Goal: Check status: Check status

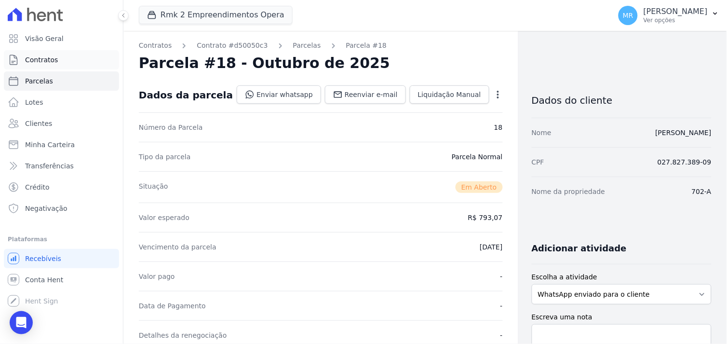
click at [37, 58] on span "Contratos" at bounding box center [41, 60] width 33 height 10
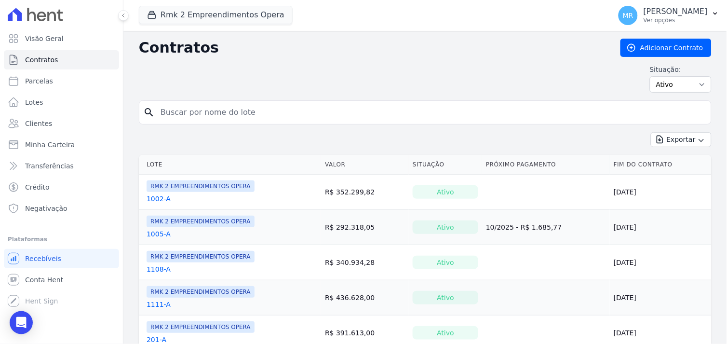
click at [216, 113] on input "search" at bounding box center [431, 112] width 553 height 19
type input "702"
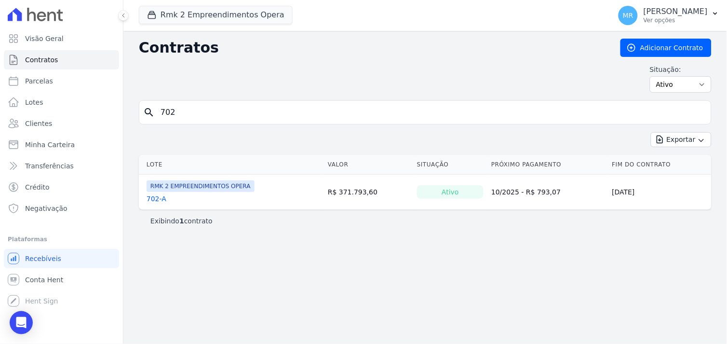
click at [150, 198] on link "702-A" at bounding box center [157, 199] width 20 height 10
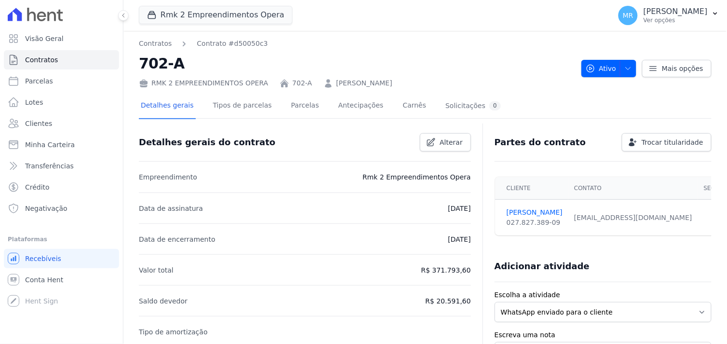
click at [150, 197] on li "Data de assinatura [DATE]" at bounding box center [305, 207] width 332 height 31
click at [295, 104] on link "Parcelas" at bounding box center [305, 107] width 32 height 26
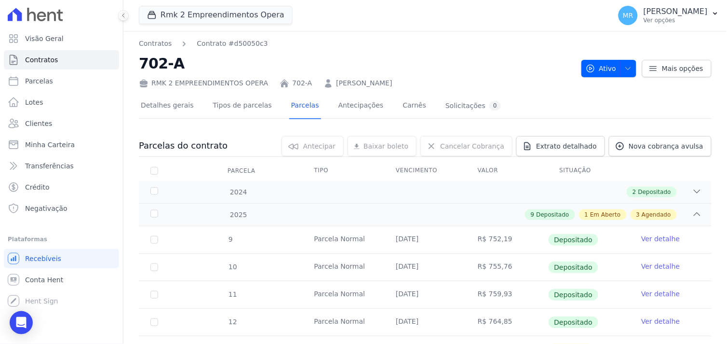
scroll to position [268, 0]
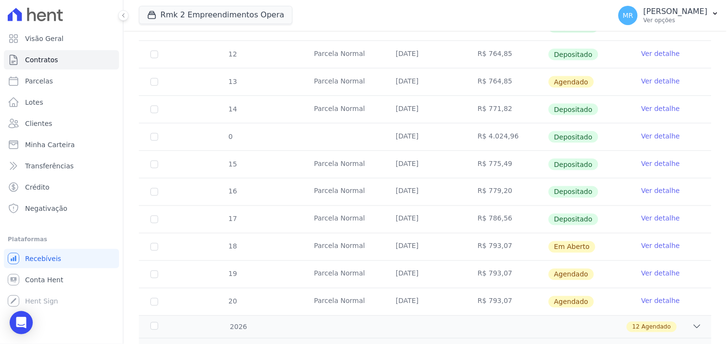
click at [654, 243] on link "Ver detalhe" at bounding box center [661, 246] width 39 height 10
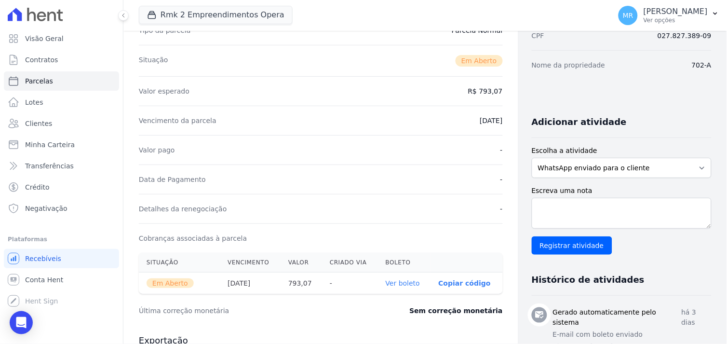
scroll to position [107, 0]
